Goal: Task Accomplishment & Management: Manage account settings

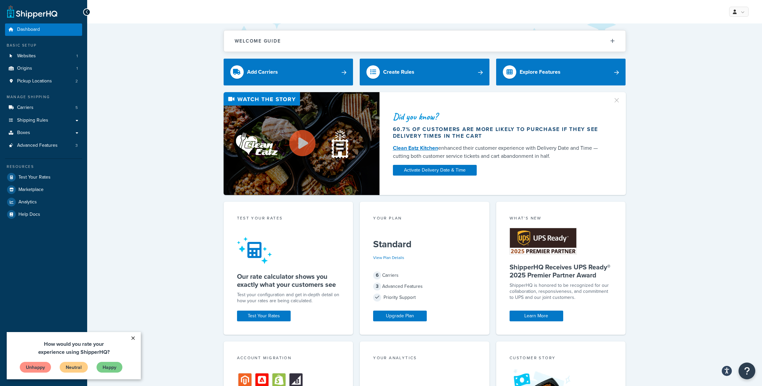
click at [132, 337] on link "×" at bounding box center [133, 338] width 12 height 12
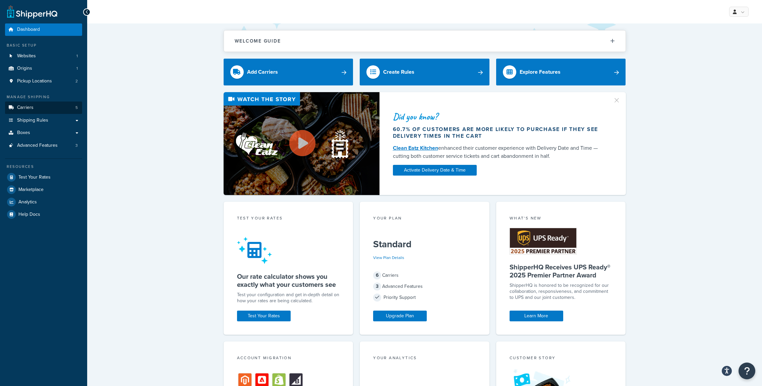
click at [49, 105] on link "Carriers 5" at bounding box center [43, 108] width 77 height 12
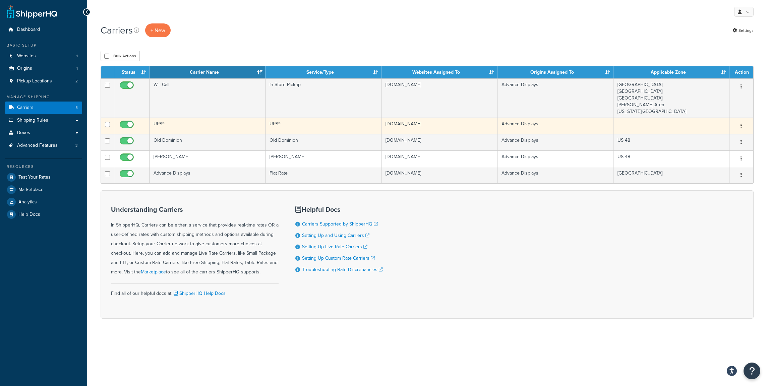
click at [740, 123] on button "button" at bounding box center [740, 126] width 9 height 11
click at [717, 137] on link "Edit" at bounding box center [714, 139] width 53 height 14
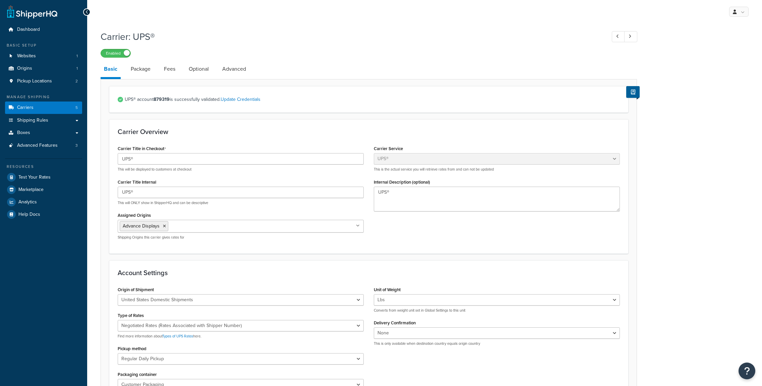
select select "ups"
click at [199, 70] on link "Optional" at bounding box center [198, 69] width 27 height 16
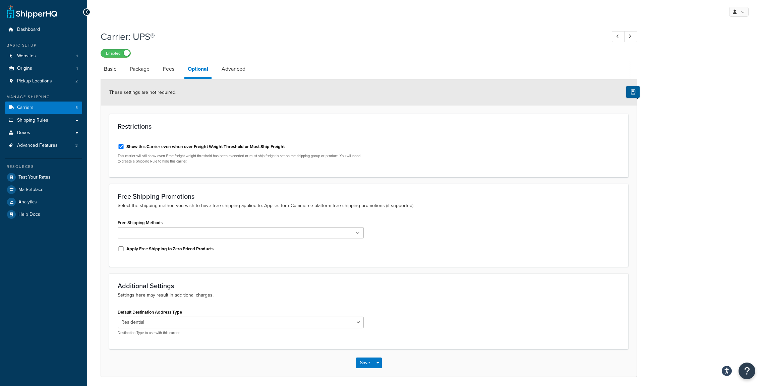
click at [181, 147] on label "Show this Carrier even when over Freight Weight Threshold or Must Ship Freight" at bounding box center [205, 147] width 158 height 6
click at [124, 147] on input "Show this Carrier even when over Freight Weight Threshold or Must Ship Freight" at bounding box center [121, 146] width 7 height 5
checkbox input "false"
click at [364, 362] on button "Save" at bounding box center [365, 363] width 18 height 11
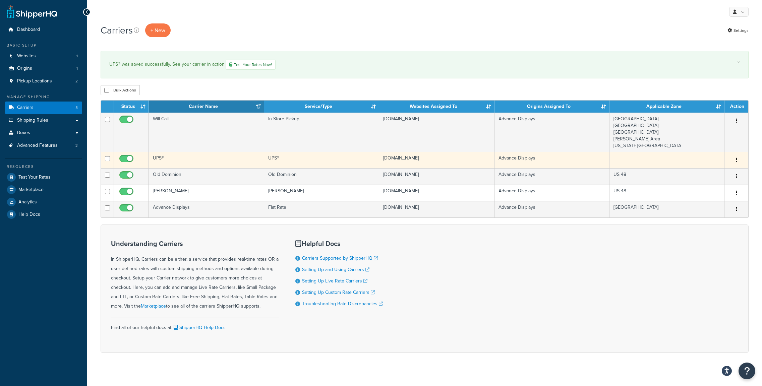
click at [736, 159] on icon "button" at bounding box center [736, 159] width 1 height 5
click at [714, 173] on link "Edit" at bounding box center [709, 174] width 53 height 14
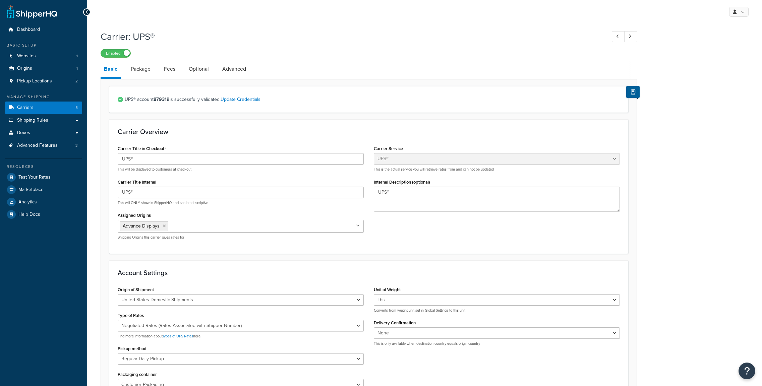
select select "ups"
click at [231, 68] on link "Advanced" at bounding box center [234, 69] width 30 height 16
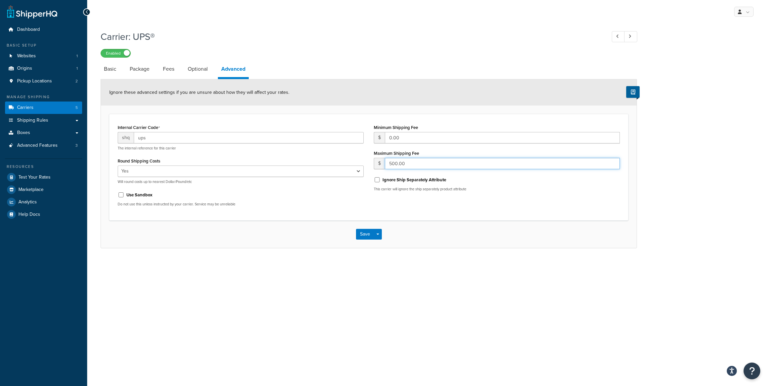
drag, startPoint x: 424, startPoint y: 163, endPoint x: 362, endPoint y: 163, distance: 62.7
click at [347, 154] on div "Internal Carrier Code shq ups The internal reference for this carrier Round Shi…" at bounding box center [369, 167] width 512 height 89
type input "1000"
click at [369, 232] on button "Save" at bounding box center [365, 234] width 18 height 11
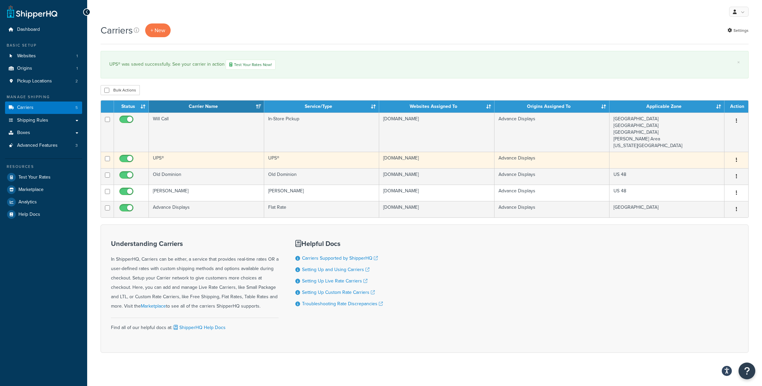
click at [738, 158] on button "button" at bounding box center [736, 160] width 9 height 11
click at [717, 174] on link "Edit" at bounding box center [709, 174] width 53 height 14
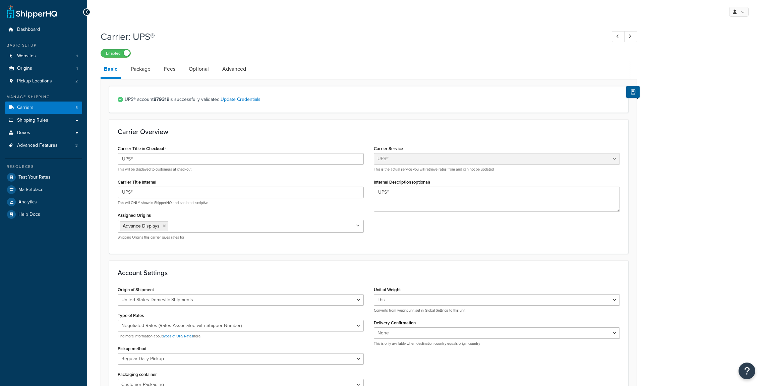
select select "ups"
click at [236, 68] on link "Advanced" at bounding box center [234, 69] width 30 height 16
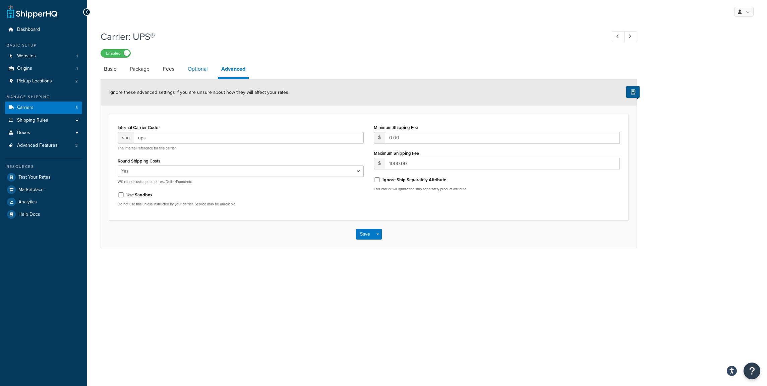
click at [199, 70] on link "Optional" at bounding box center [197, 69] width 27 height 16
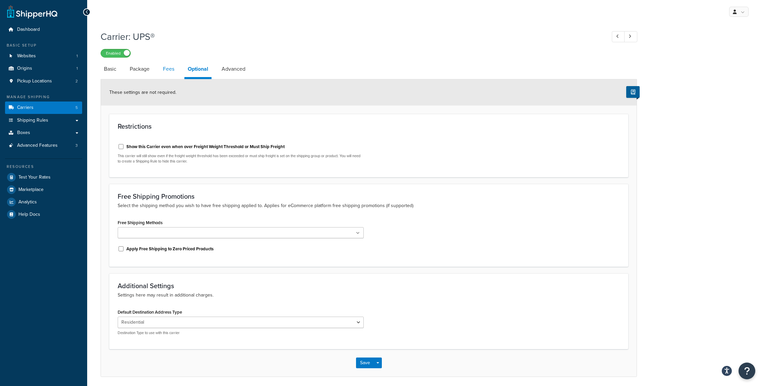
click at [173, 70] on link "Fees" at bounding box center [169, 69] width 18 height 16
select select "AFTER"
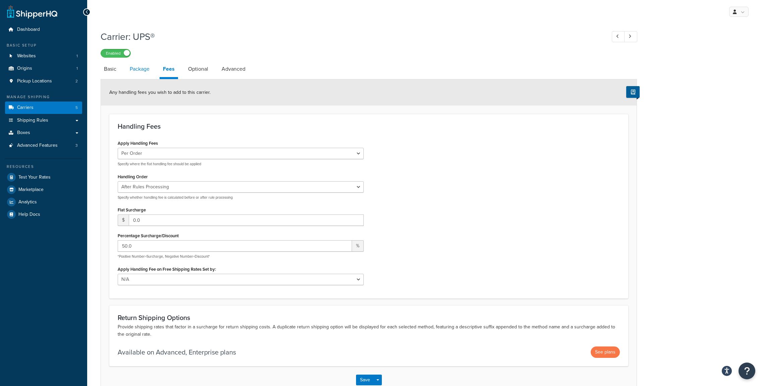
click at [142, 69] on link "Package" at bounding box center [139, 69] width 26 height 16
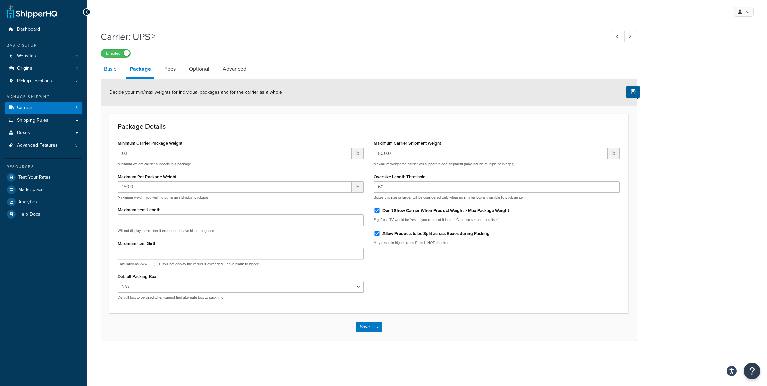
click at [108, 68] on link "Basic" at bounding box center [110, 69] width 19 height 16
select select "ups"
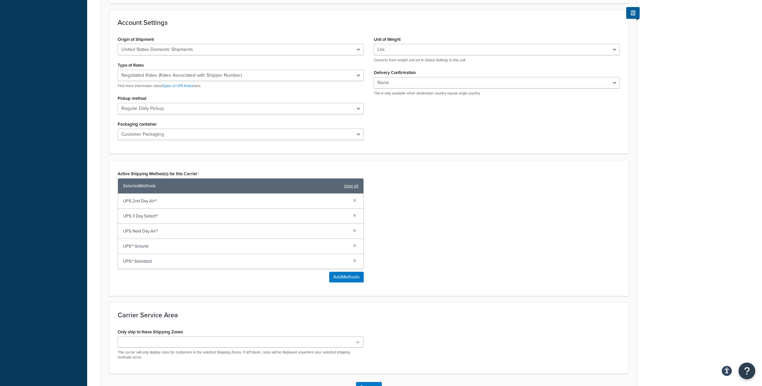
scroll to position [299, 0]
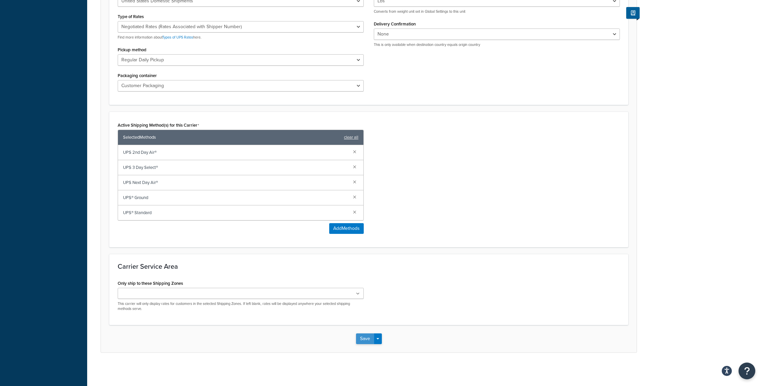
click at [364, 340] on button "Save" at bounding box center [365, 338] width 18 height 11
